Goal: Task Accomplishment & Management: Manage account settings

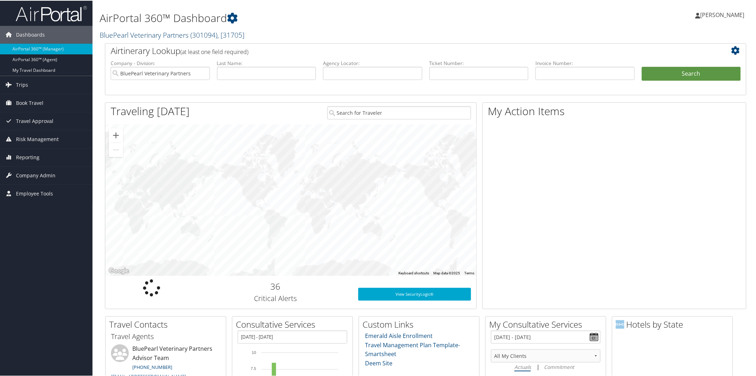
click at [144, 32] on link "BluePearl Veterinary Partners ( 301094 ) , [ 31705 ]" at bounding box center [172, 35] width 145 height 10
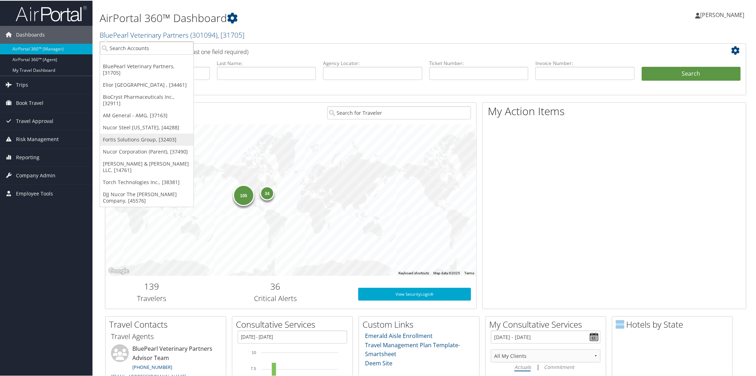
click at [136, 138] on link "Fortis Solutions Group, [32403]" at bounding box center [147, 139] width 94 height 12
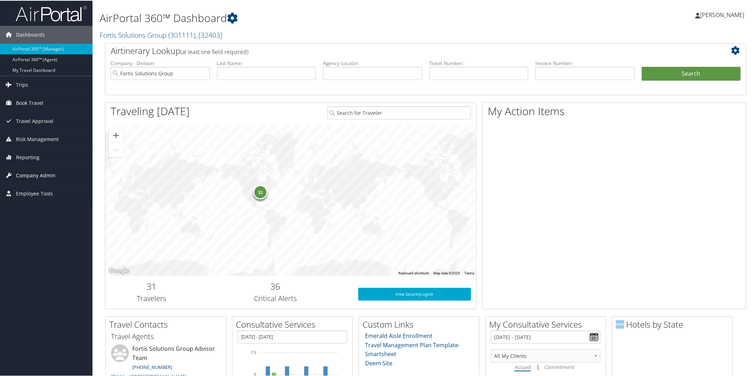
click at [38, 170] on span "Company Admin" at bounding box center [36, 175] width 40 height 18
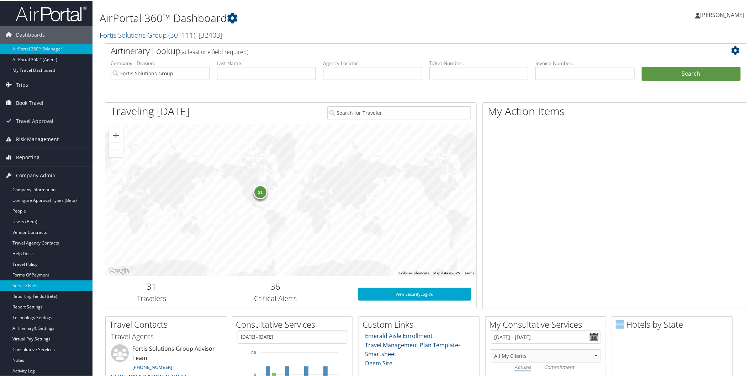
click at [27, 285] on link "Service Fees" at bounding box center [46, 285] width 93 height 11
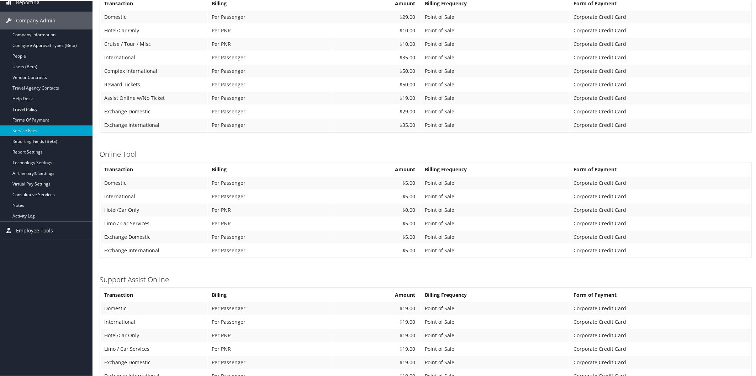
scroll to position [115, 0]
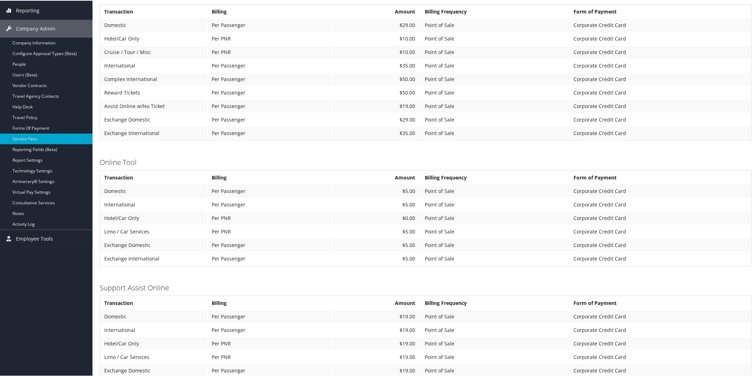
click at [739, 119] on td "Corporate Credit Card" at bounding box center [660, 119] width 180 height 13
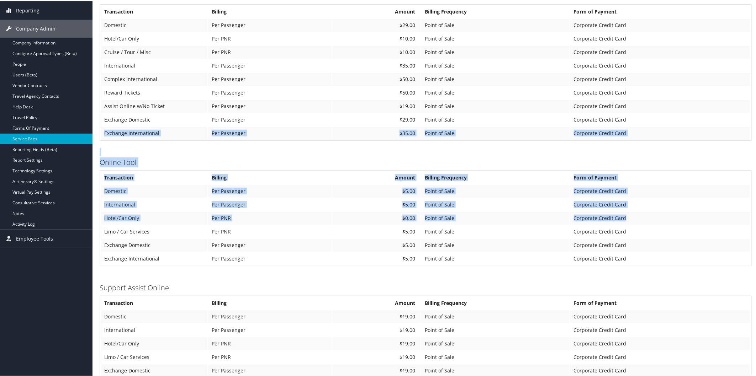
drag, startPoint x: 739, startPoint y: 119, endPoint x: 742, endPoint y: 183, distance: 63.8
click at [747, 199] on div "Fortis Solutions Group Account Structure Fortis Solutions Group (301111) ACTIVE…" at bounding box center [426, 179] width 652 height 514
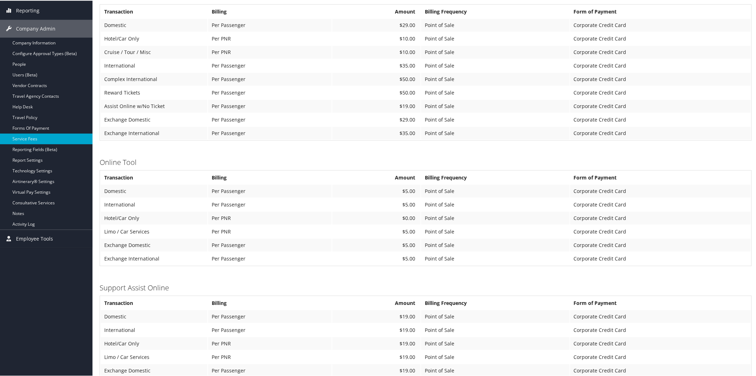
click at [730, 106] on td "Corporate Credit Card" at bounding box center [660, 105] width 180 height 13
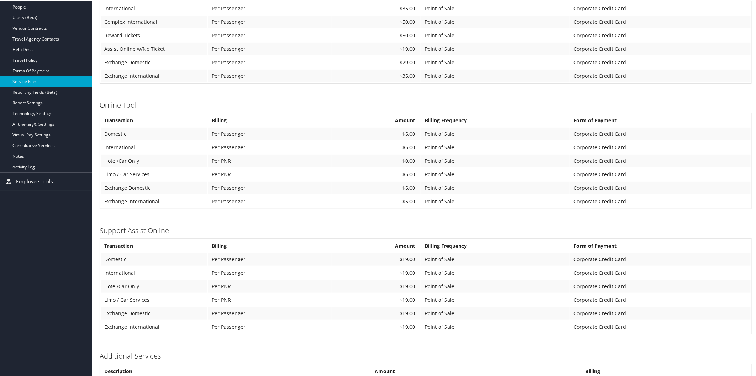
scroll to position [0, 0]
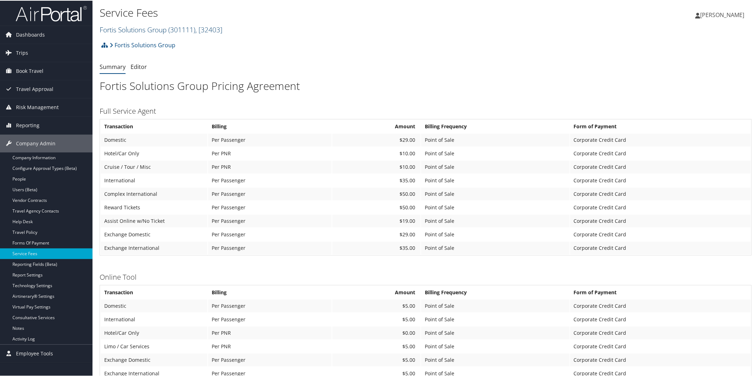
click at [129, 28] on link "Fortis Solutions Group ( 301111 ) , [ 32403 ]" at bounding box center [161, 29] width 123 height 10
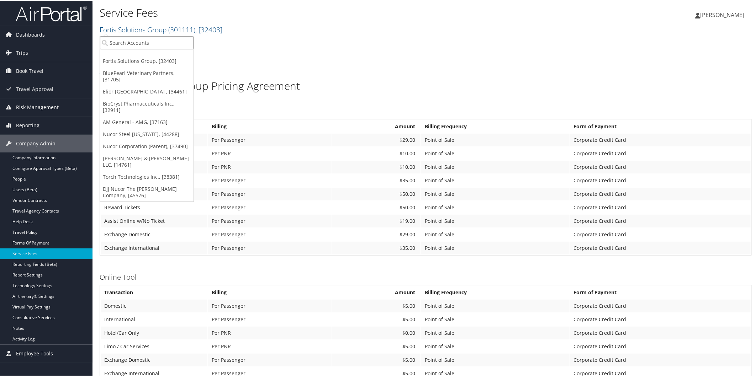
click at [156, 43] on input "search" at bounding box center [147, 42] width 94 height 13
type input "radiance"
click at [158, 56] on div "Radiance Technologies (301046), [30247]" at bounding box center [162, 55] width 132 height 6
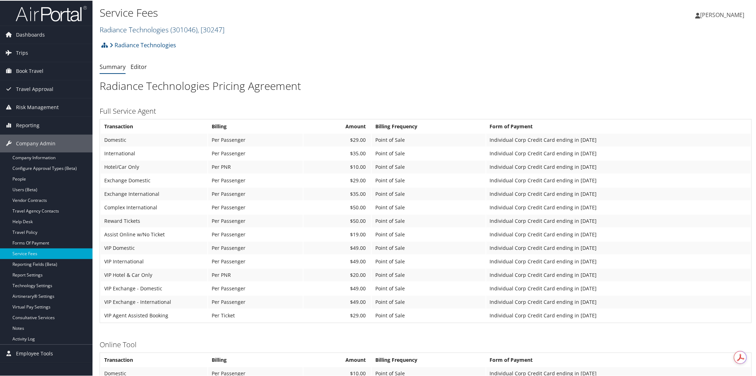
click at [143, 31] on link "Radiance Technologies ( 301046 ) , [ 30247 ]" at bounding box center [162, 29] width 125 height 10
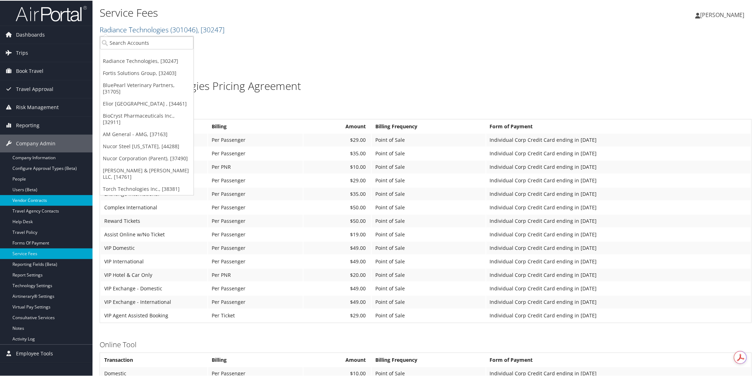
click at [31, 198] on link "Vendor Contracts" at bounding box center [46, 200] width 93 height 11
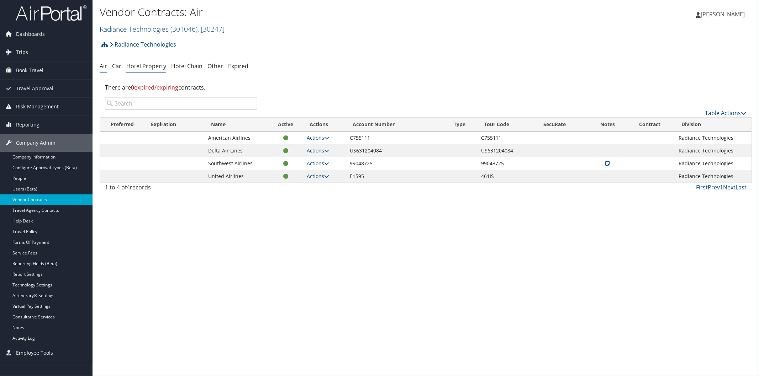
click at [149, 66] on link "Hotel Property" at bounding box center [146, 66] width 40 height 8
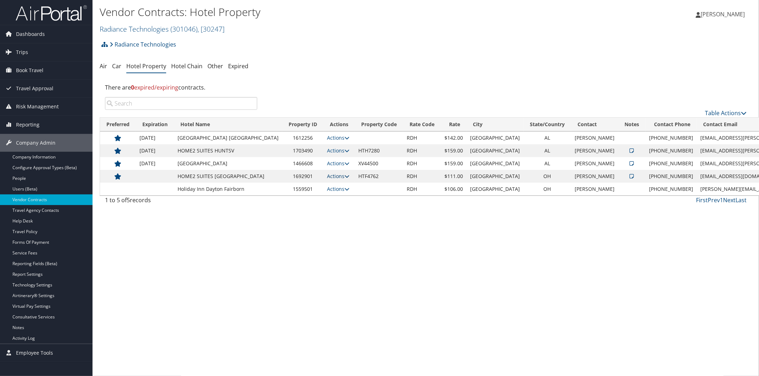
click at [344, 177] on icon at bounding box center [346, 176] width 5 height 5
click at [317, 196] on link "Edit" at bounding box center [322, 199] width 38 height 12
select select "NLRA"
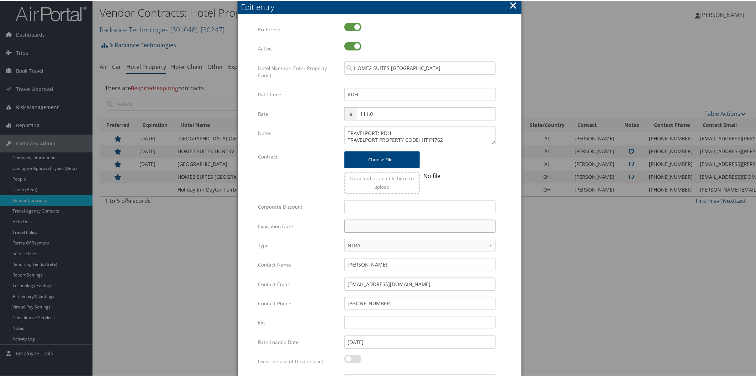
click at [396, 227] on input "text" at bounding box center [419, 225] width 151 height 13
click at [414, 239] on th at bounding box center [415, 242] width 10 height 10
click at [383, 299] on td "31" at bounding box center [384, 304] width 10 height 10
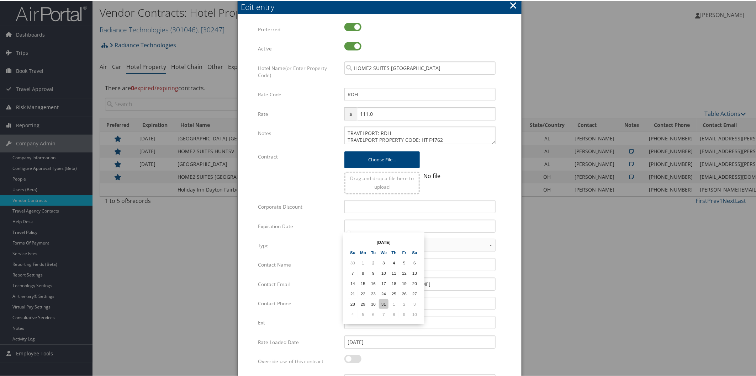
type input "12/31/2025"
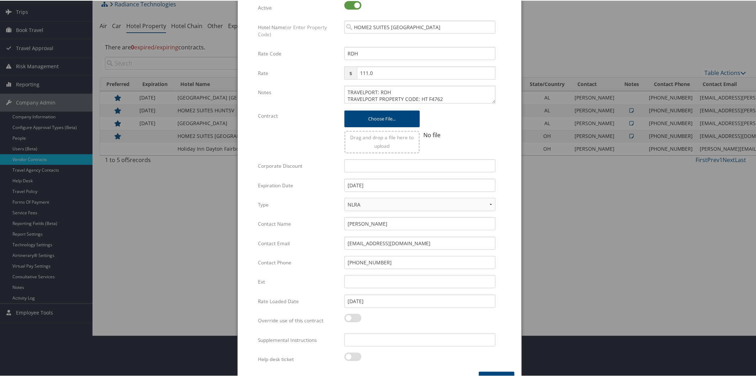
scroll to position [59, 0]
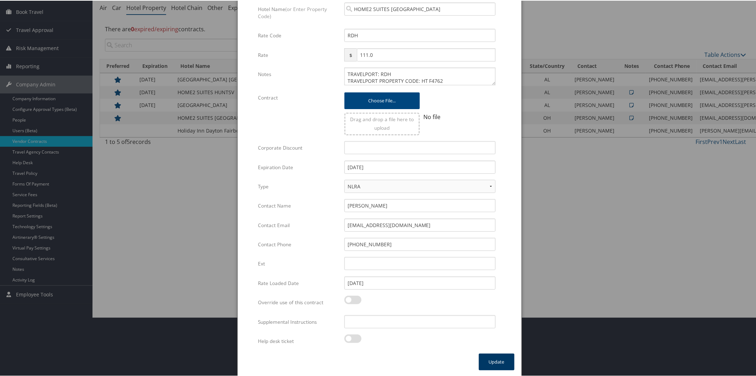
drag, startPoint x: 499, startPoint y: 360, endPoint x: 496, endPoint y: 353, distance: 7.7
click at [499, 359] on button "Update" at bounding box center [497, 361] width 36 height 17
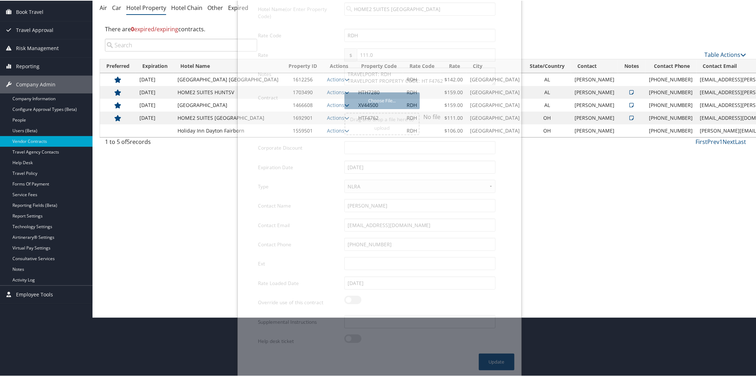
scroll to position [0, 0]
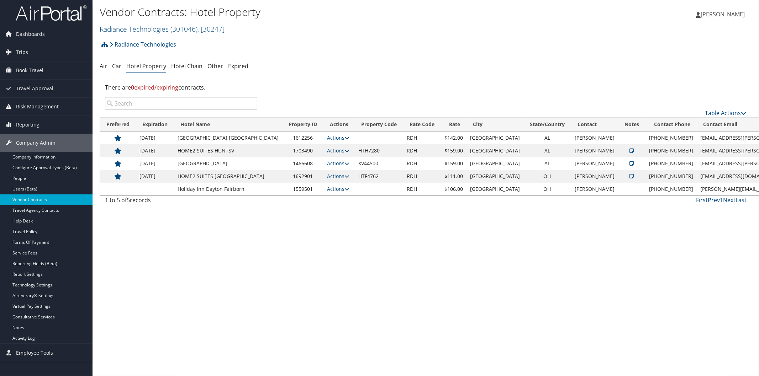
click at [344, 190] on icon at bounding box center [346, 189] width 5 height 5
click at [321, 197] on link "Edit" at bounding box center [316, 200] width 27 height 12
select select "NLRA"
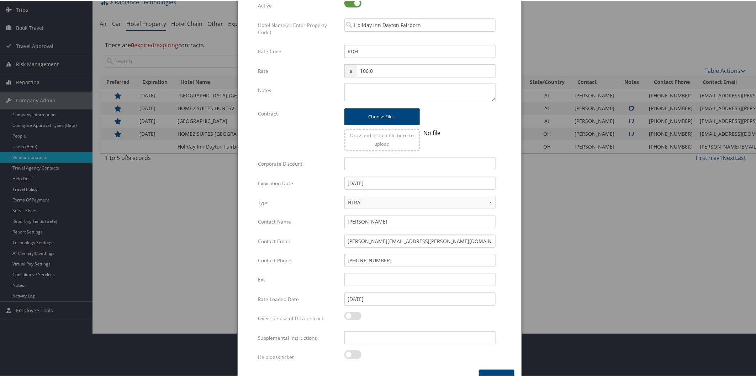
scroll to position [59, 0]
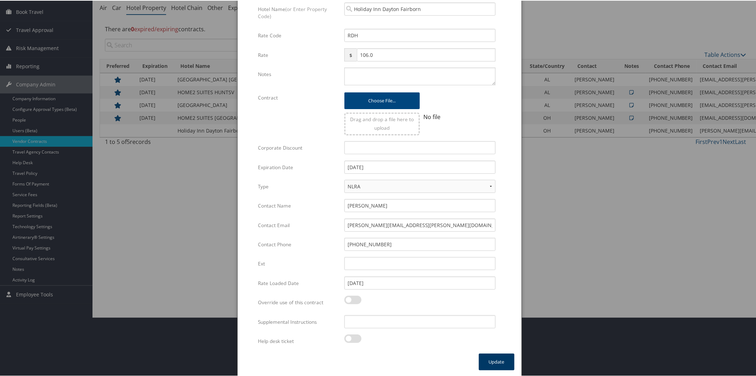
click at [491, 354] on button "Update" at bounding box center [497, 361] width 36 height 17
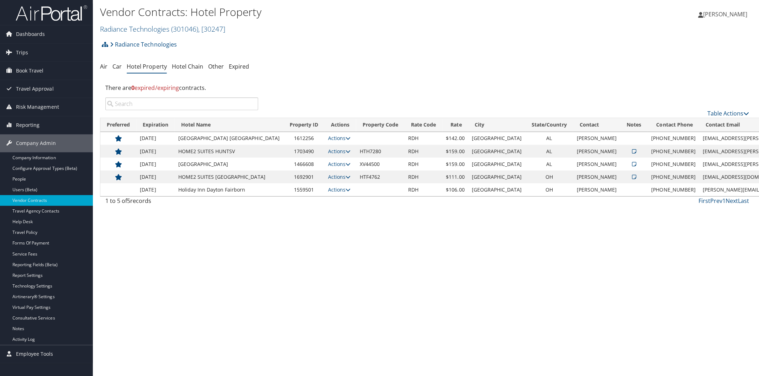
scroll to position [0, 0]
click at [130, 26] on link "Radiance Technologies ( 301046 ) , [ 30247 ]" at bounding box center [162, 29] width 125 height 10
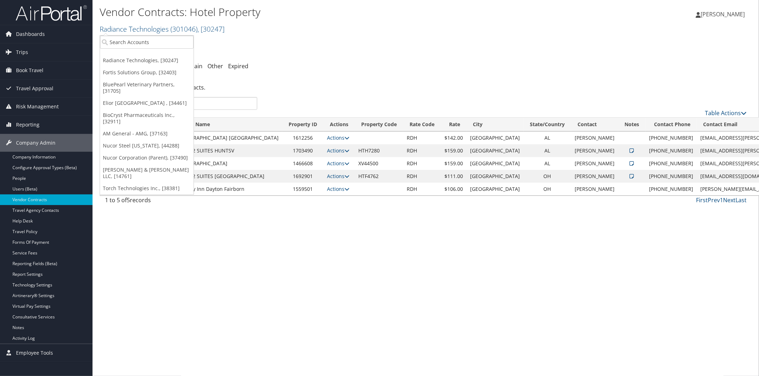
click at [356, 31] on h2 "Radiance Technologies ( 301046 ) , [ 30247 ]" at bounding box center [317, 28] width 435 height 12
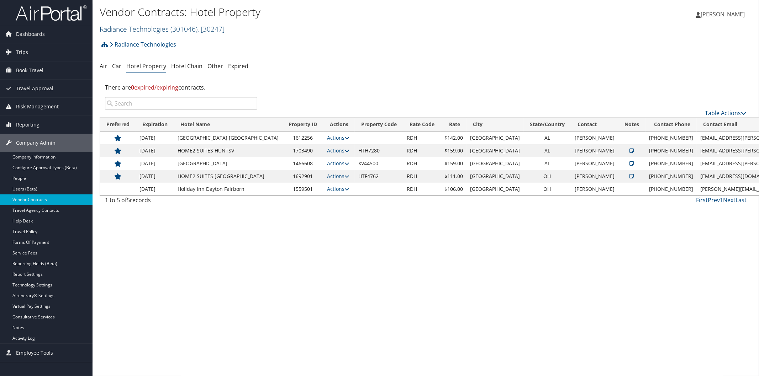
click at [141, 30] on link "Radiance Technologies ( 301046 ) , [ 30247 ]" at bounding box center [162, 29] width 125 height 10
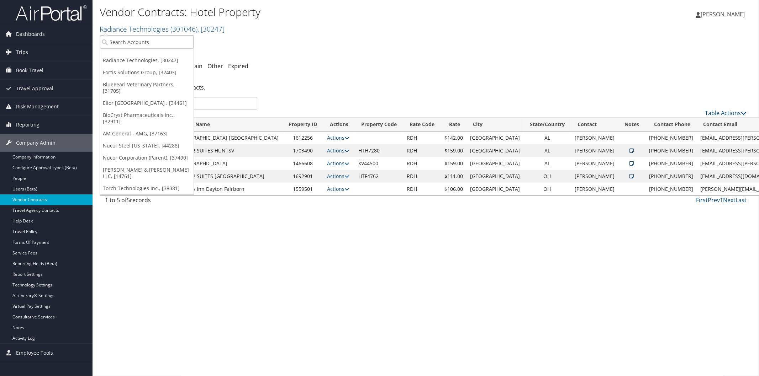
click at [321, 30] on h2 "Radiance Technologies ( 301046 ) , [ 30247 ]" at bounding box center [317, 28] width 435 height 12
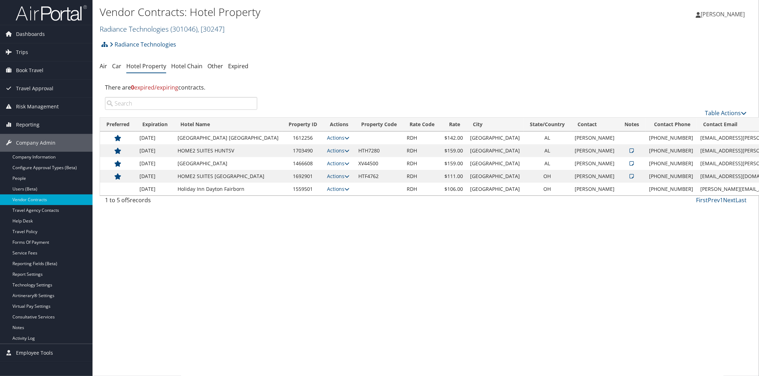
click at [162, 29] on link "Radiance Technologies ( 301046 ) , [ 30247 ]" at bounding box center [162, 29] width 125 height 10
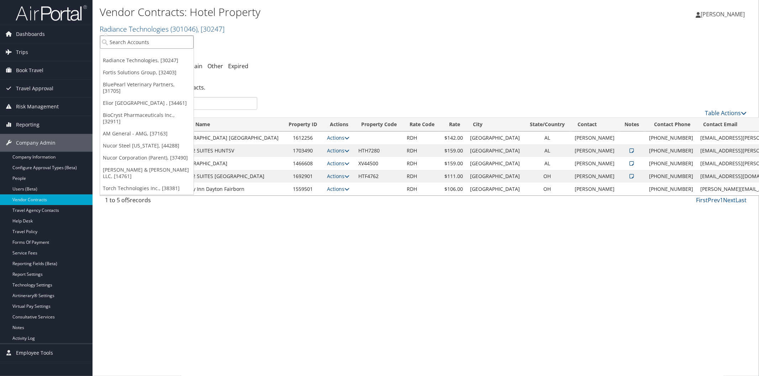
click at [160, 43] on input "search" at bounding box center [147, 42] width 94 height 13
type input "UVA"
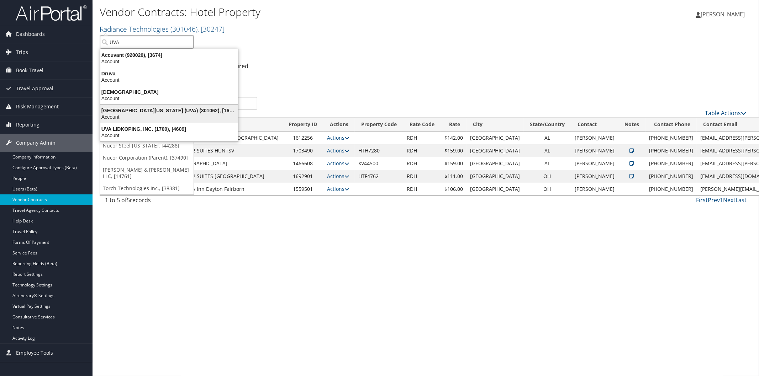
click at [129, 114] on div "Account" at bounding box center [169, 117] width 146 height 6
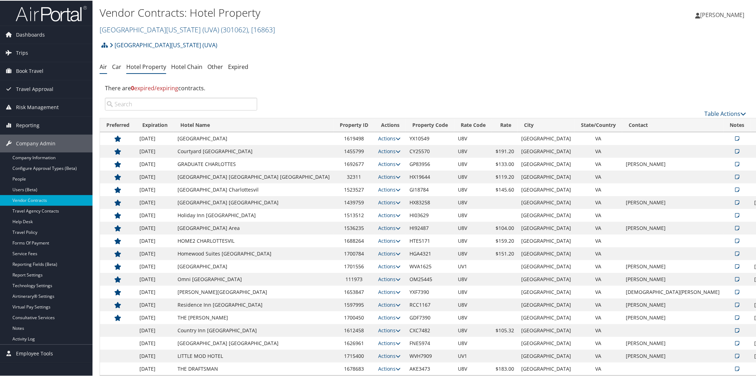
click at [101, 66] on link "Air" at bounding box center [103, 66] width 7 height 8
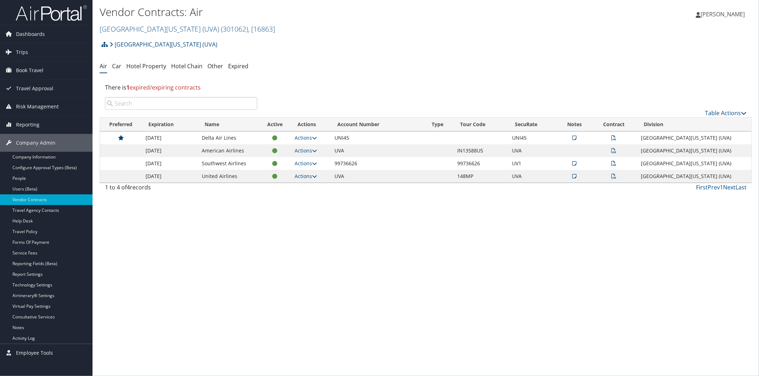
click at [317, 177] on icon at bounding box center [314, 176] width 5 height 5
click at [305, 210] on link "Edit Contract" at bounding box center [301, 211] width 47 height 12
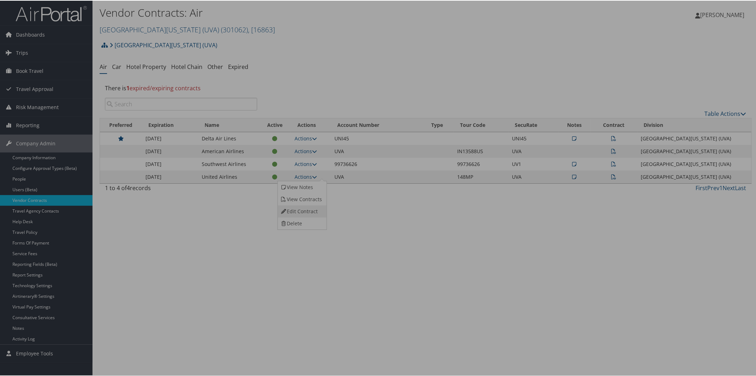
select select "[object Object]"
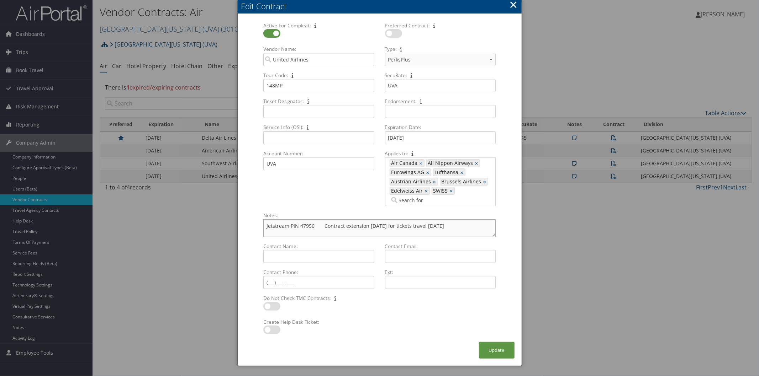
click at [480, 225] on textarea "Jetstream PIN 47956 Contract extension [DATE] for tickets travel [DATE]" at bounding box center [379, 229] width 232 height 18
type textarea "Jetstream PIN 47956 Contract extension [DATE] for tickets travel [DATE] Agreeme…"
click at [497, 347] on button "Update" at bounding box center [497, 350] width 36 height 17
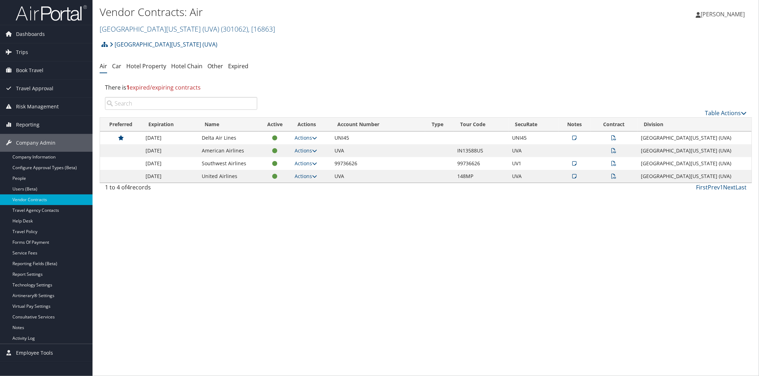
click at [679, 12] on div "[PERSON_NAME] [PERSON_NAME] My Settings Travel Agency Contacts Log Consulting T…" at bounding box center [632, 17] width 253 height 27
click at [501, 36] on div "Vendor Contracts: Air [GEOGRAPHIC_DATA][US_STATE] (UVA) ( 301062 ) , [ 16863 ] …" at bounding box center [317, 21] width 435 height 34
